Goal: Check status: Check status

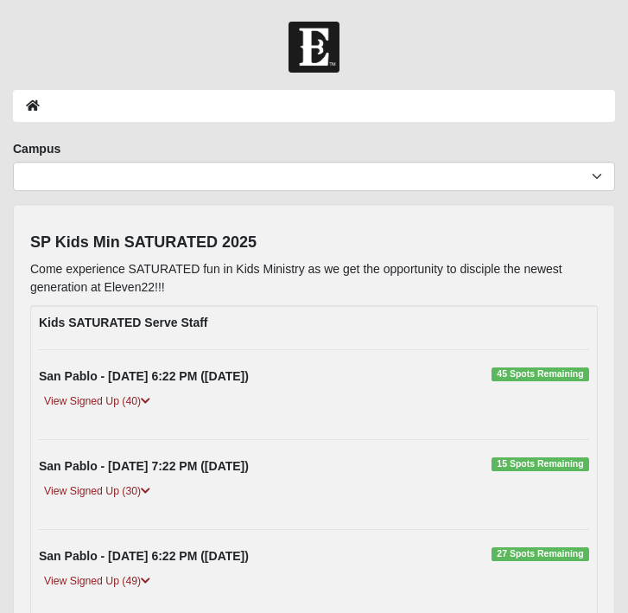
scroll to position [2114, 0]
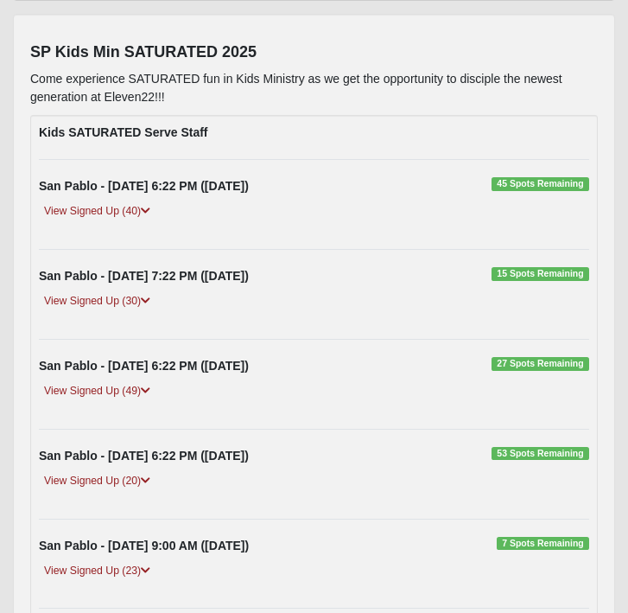
scroll to position [202, 0]
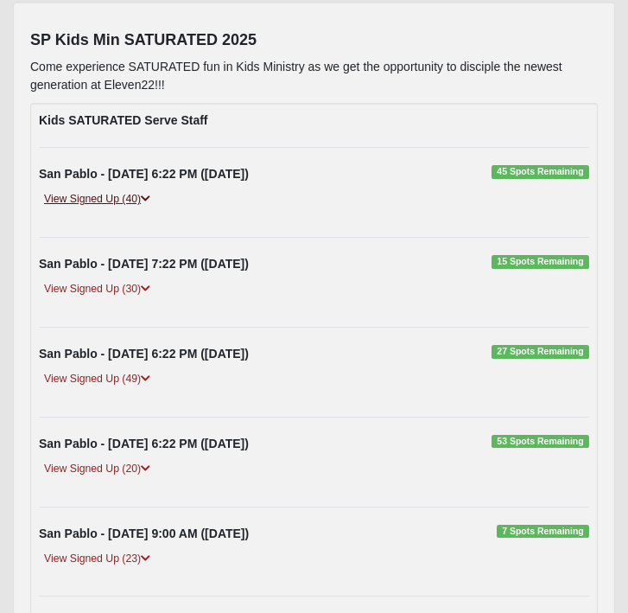
click at [143, 198] on link "View Signed Up (40)" at bounding box center [97, 199] width 117 height 18
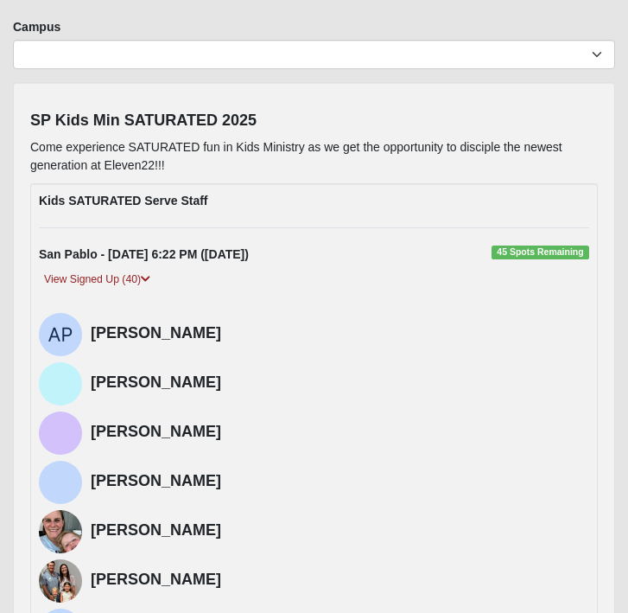
scroll to position [0, 0]
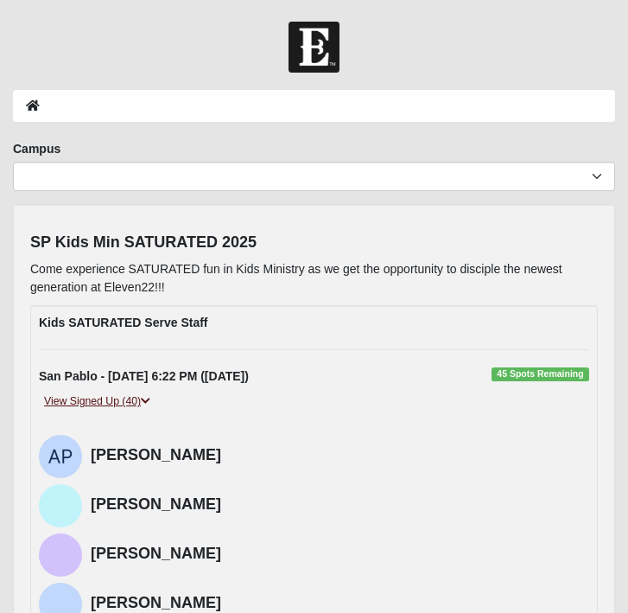
click at [147, 402] on icon at bounding box center [146, 401] width 10 height 10
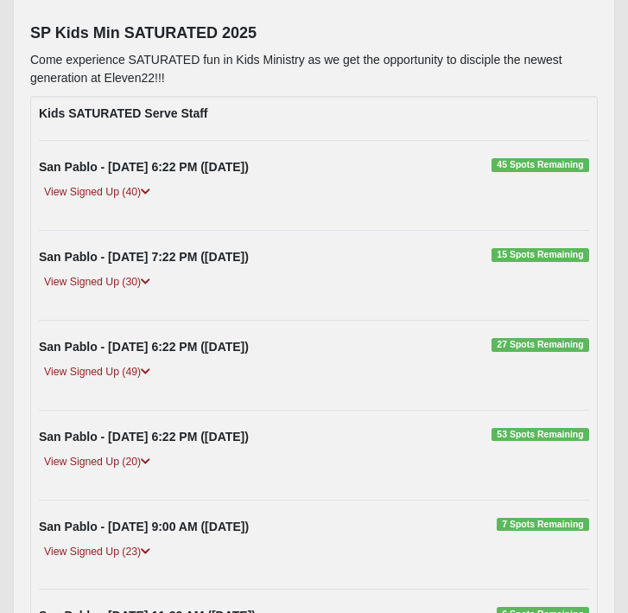
scroll to position [210, 0]
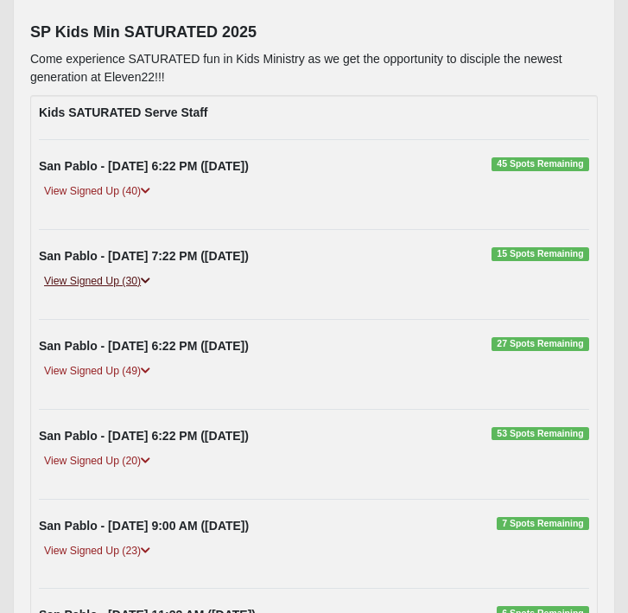
click at [150, 282] on icon at bounding box center [146, 281] width 10 height 10
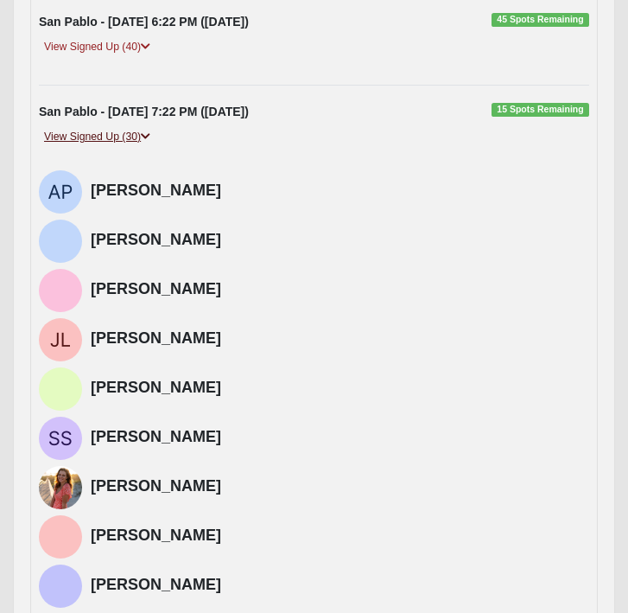
scroll to position [340, 0]
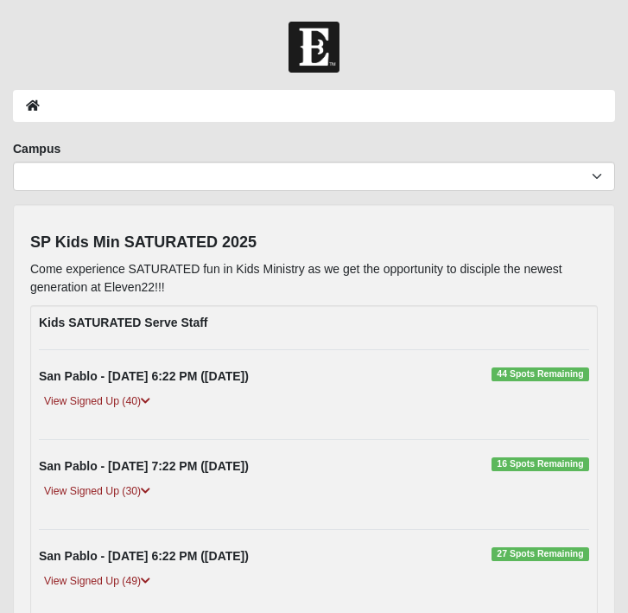
scroll to position [340, 0]
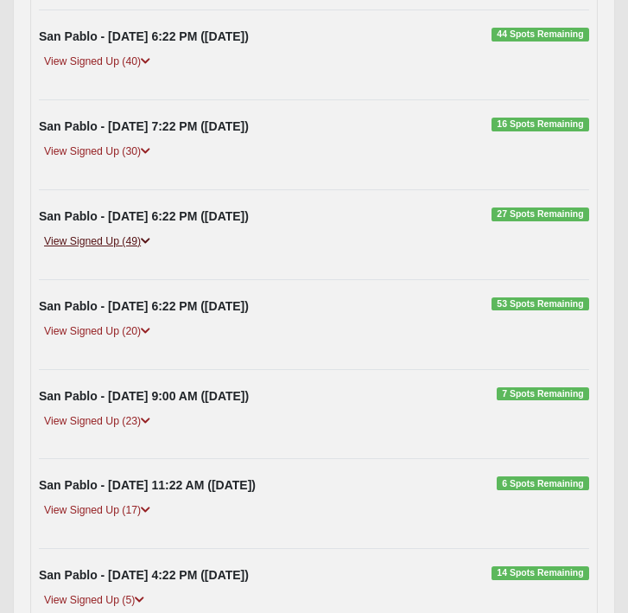
click at [129, 241] on link "View Signed Up (49)" at bounding box center [97, 241] width 117 height 18
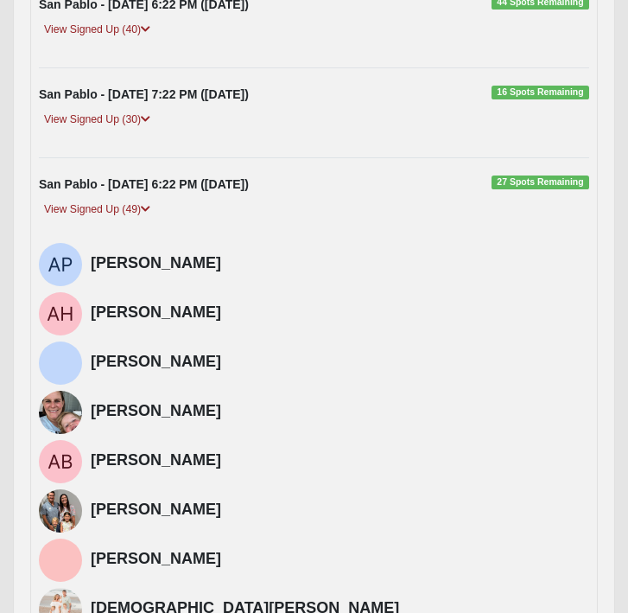
scroll to position [348, 0]
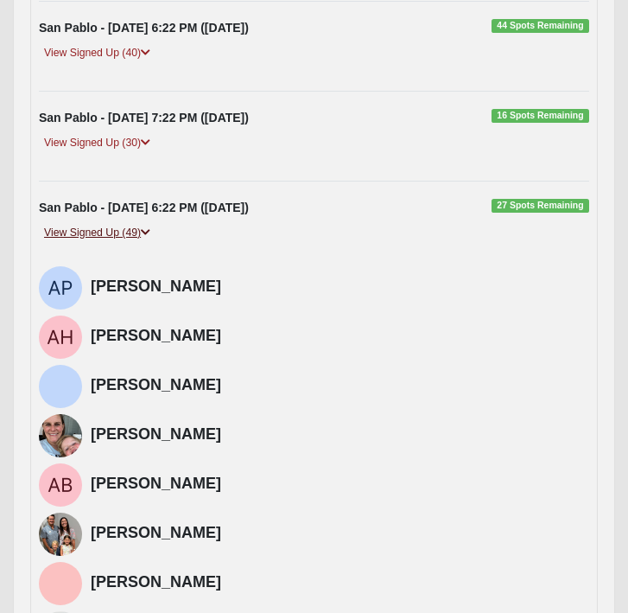
click at [148, 227] on icon at bounding box center [146, 232] width 10 height 10
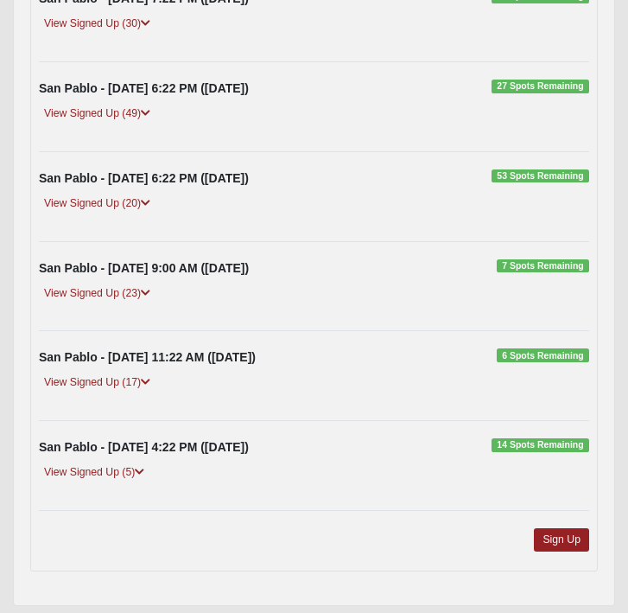
scroll to position [525, 0]
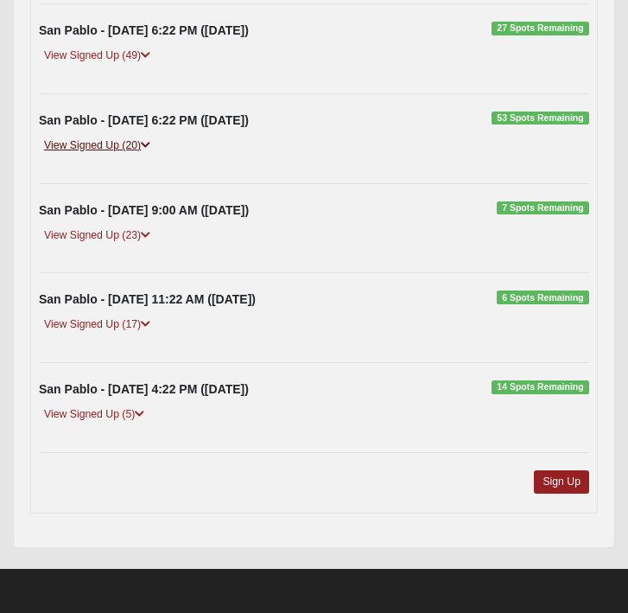
click at [150, 145] on icon at bounding box center [146, 145] width 10 height 10
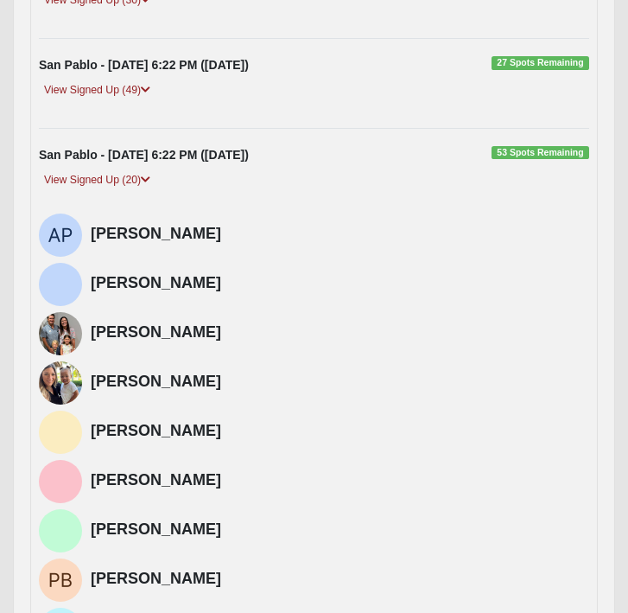
scroll to position [503, 0]
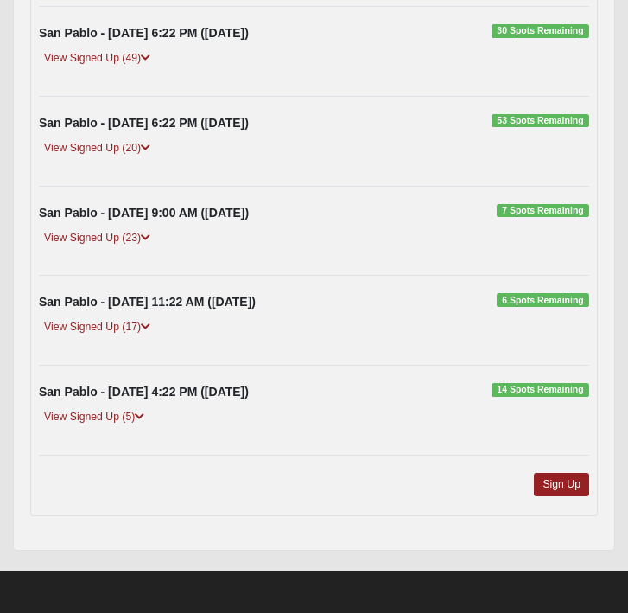
scroll to position [525, 0]
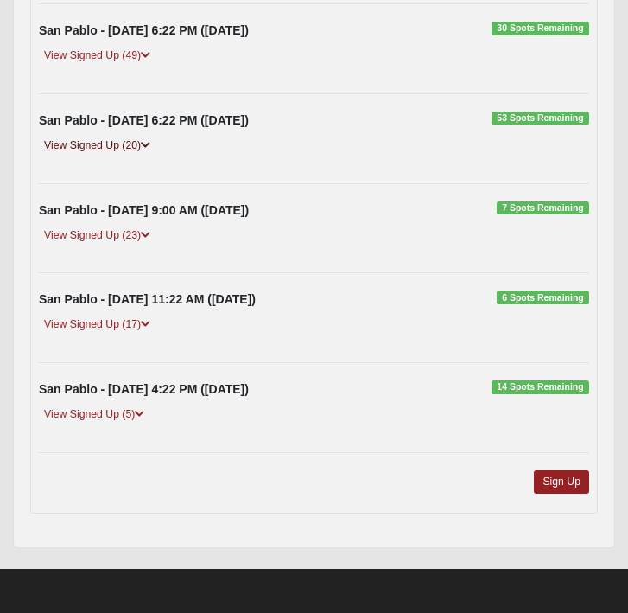
click at [143, 144] on icon at bounding box center [146, 145] width 10 height 10
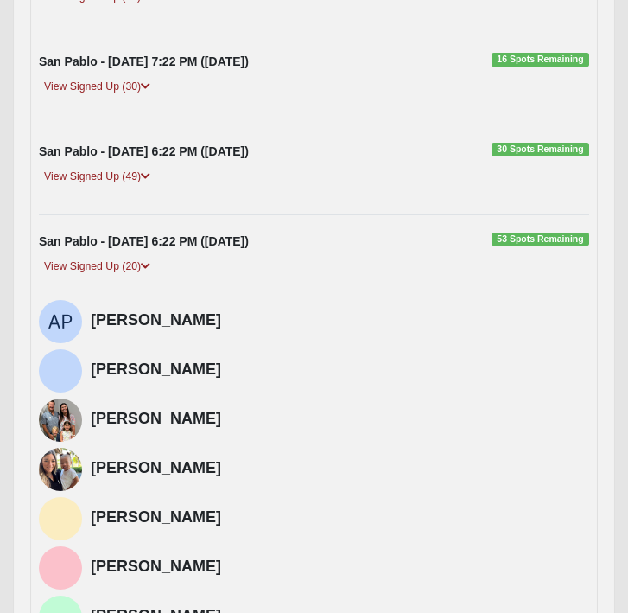
scroll to position [292, 0]
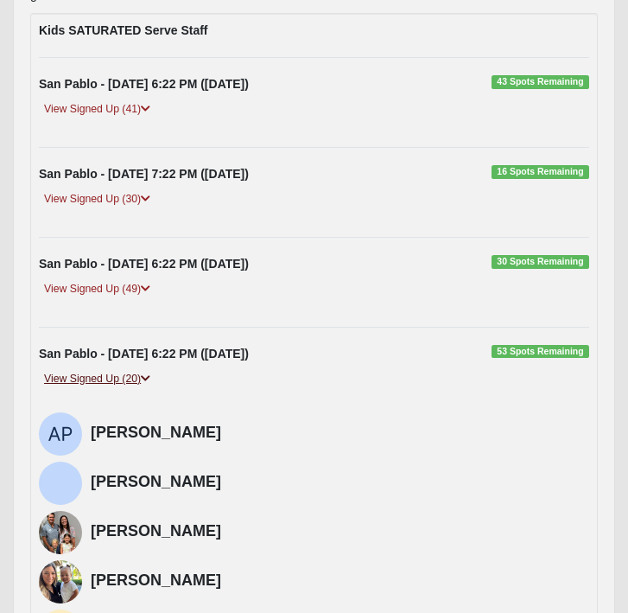
click at [149, 376] on icon at bounding box center [146, 378] width 10 height 10
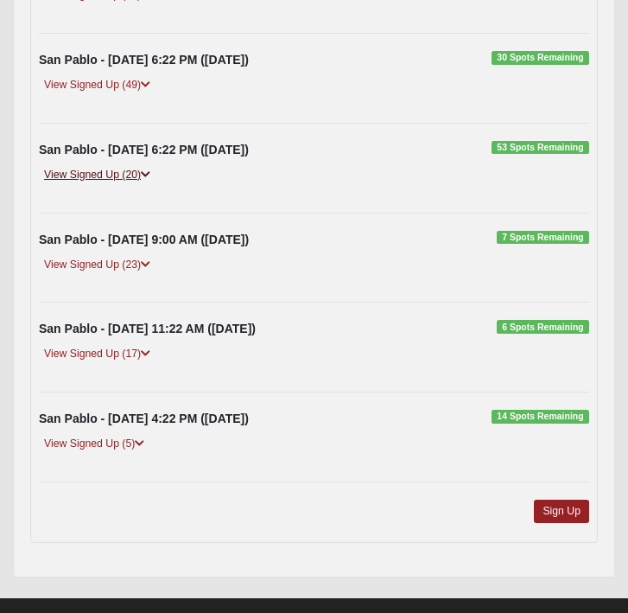
scroll to position [525, 0]
